Goal: Navigation & Orientation: Find specific page/section

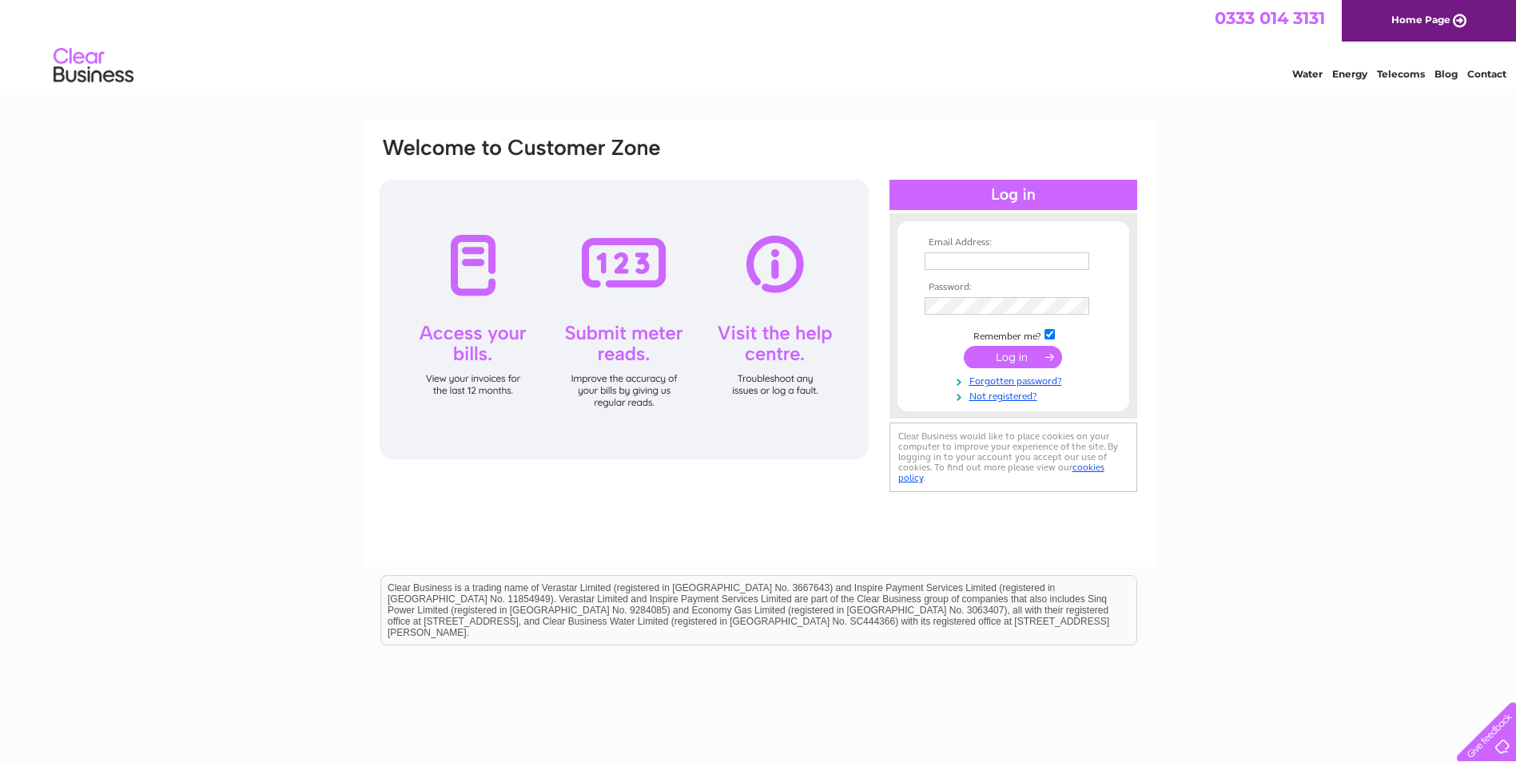
type input "[EMAIL_ADDRESS][DOMAIN_NAME]"
drag, startPoint x: 1001, startPoint y: 362, endPoint x: 983, endPoint y: 367, distance: 19.2
click at [1003, 371] on td at bounding box center [1012, 357] width 185 height 30
click at [989, 366] on input "submit" at bounding box center [1012, 357] width 98 height 22
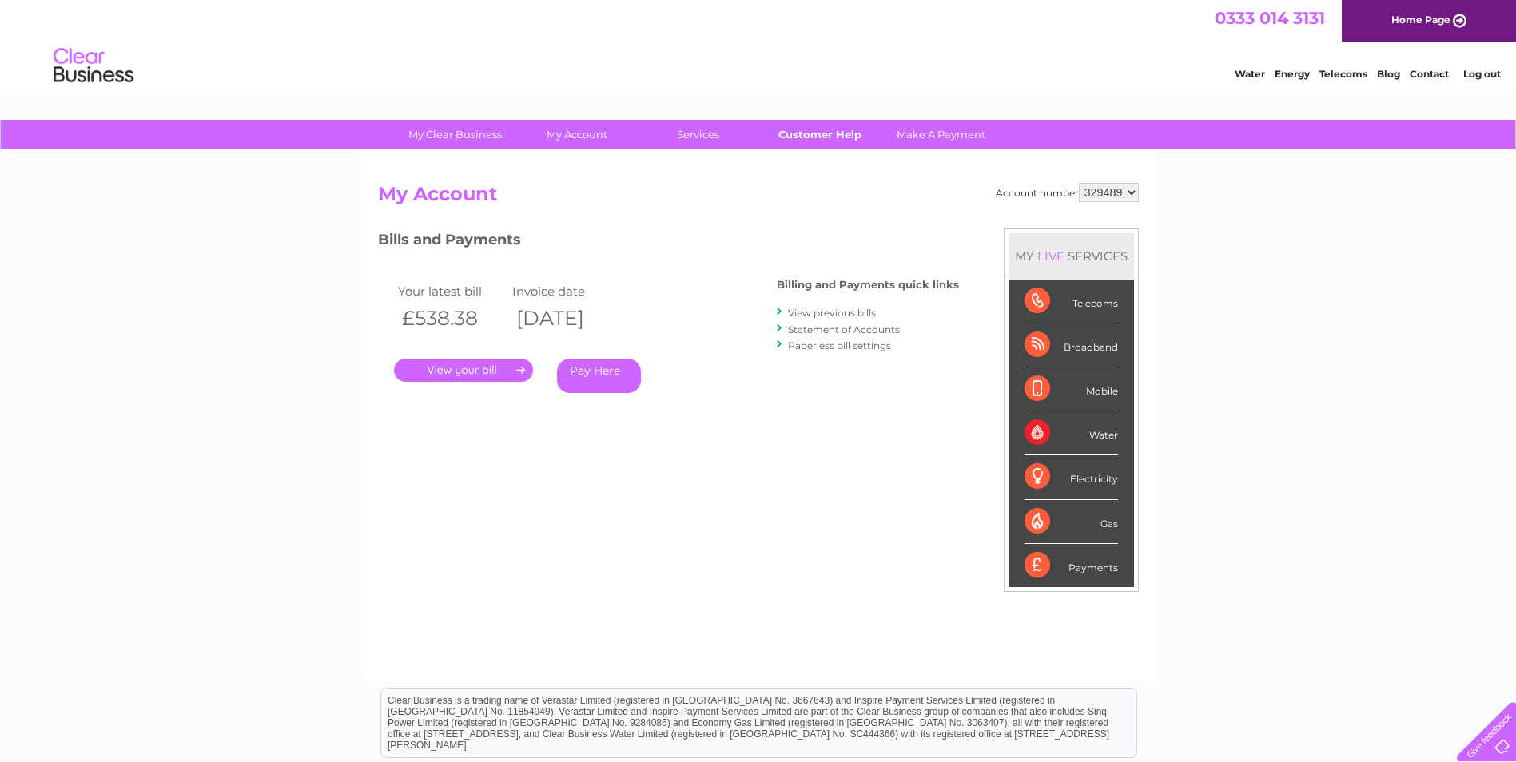
click at [838, 138] on link "Customer Help" at bounding box center [819, 135] width 132 height 30
